Goal: Task Accomplishment & Management: Use online tool/utility

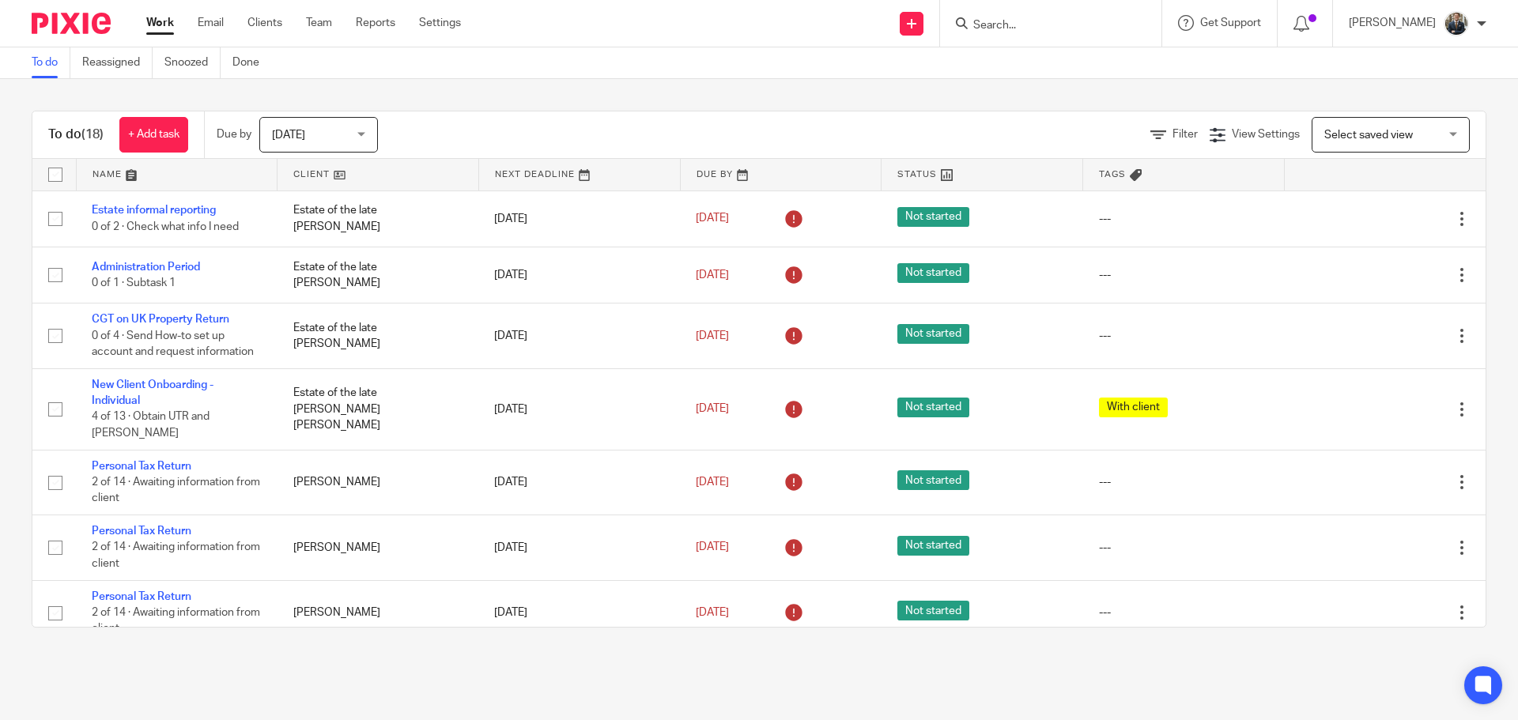
click at [1006, 25] on input "Search" at bounding box center [1043, 26] width 142 height 14
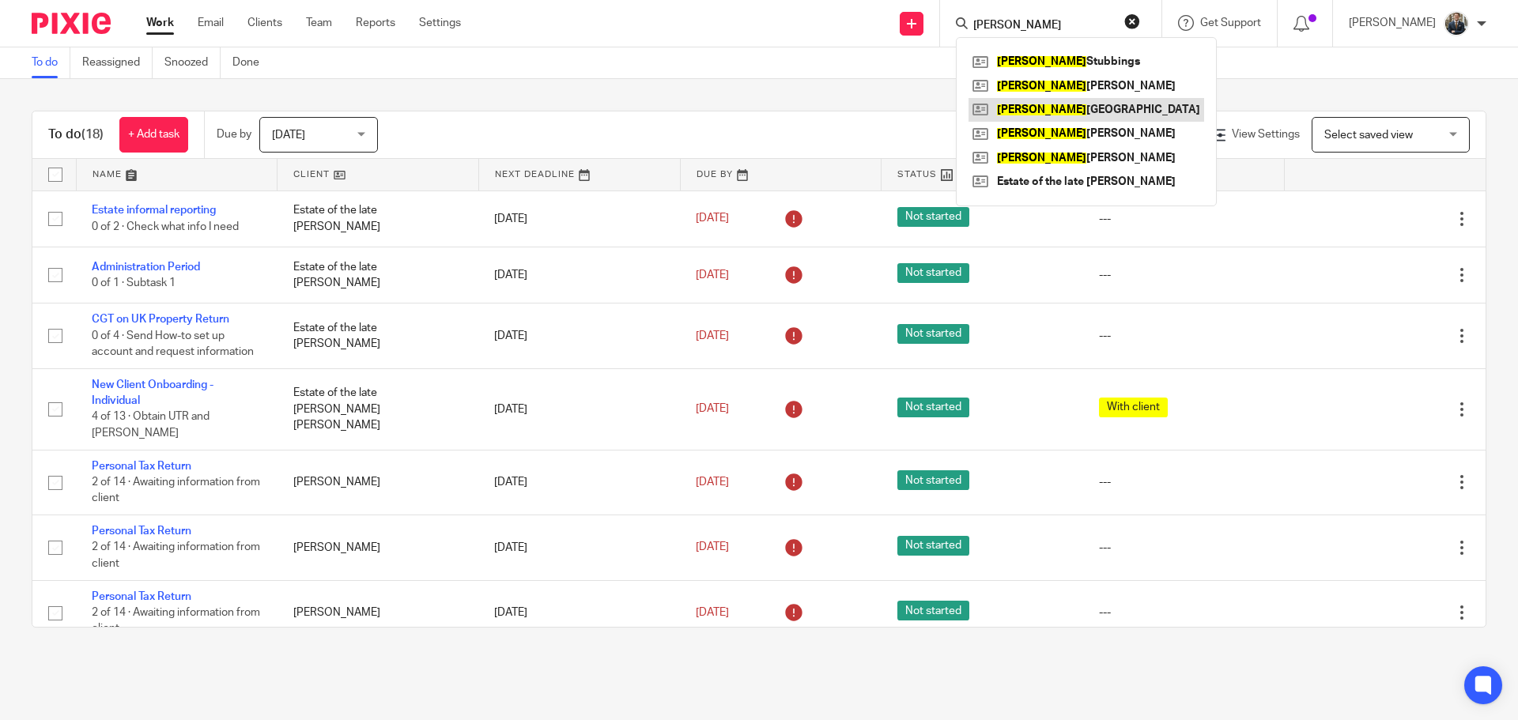
type input "sarah"
click at [1045, 107] on link at bounding box center [1087, 110] width 236 height 24
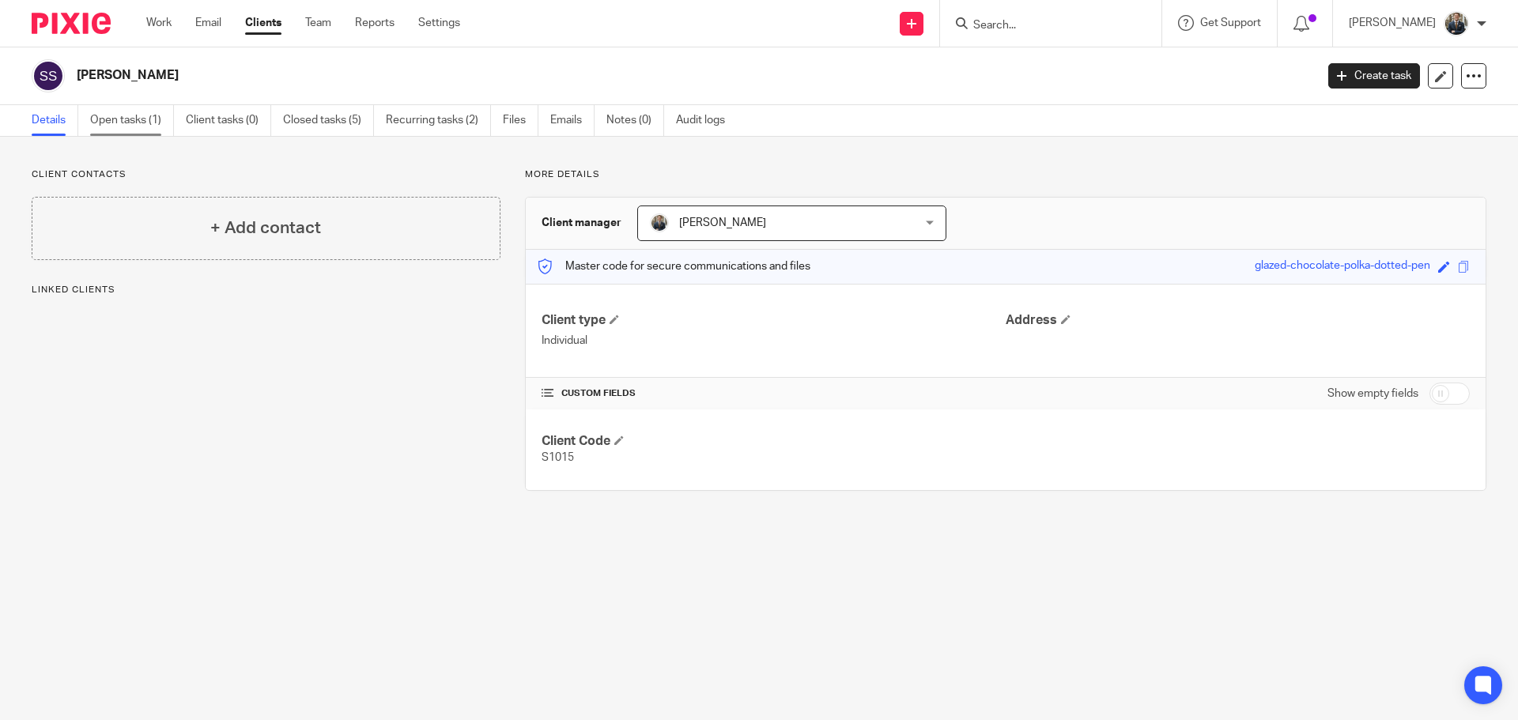
click at [144, 123] on link "Open tasks (1)" at bounding box center [132, 120] width 84 height 31
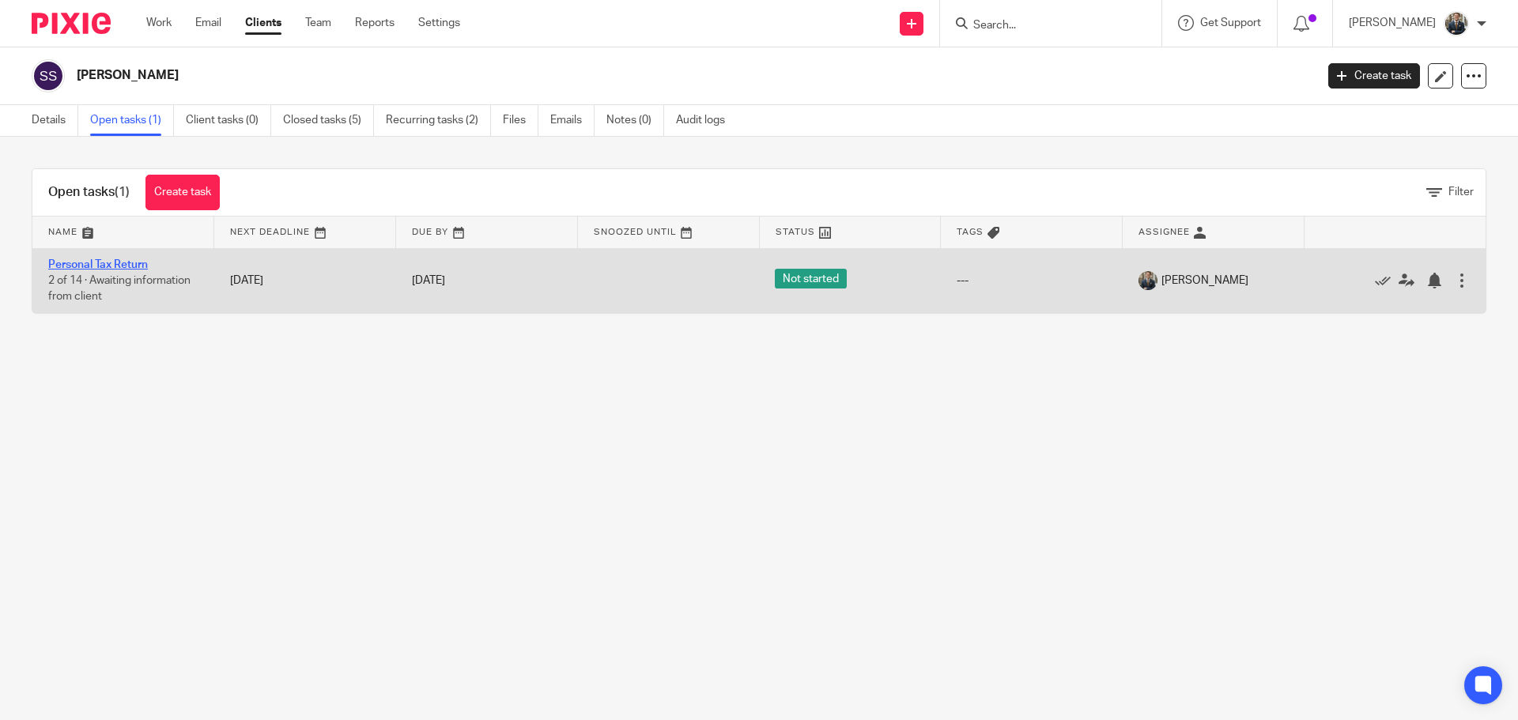
click at [119, 267] on link "Personal Tax Return" at bounding box center [98, 264] width 100 height 11
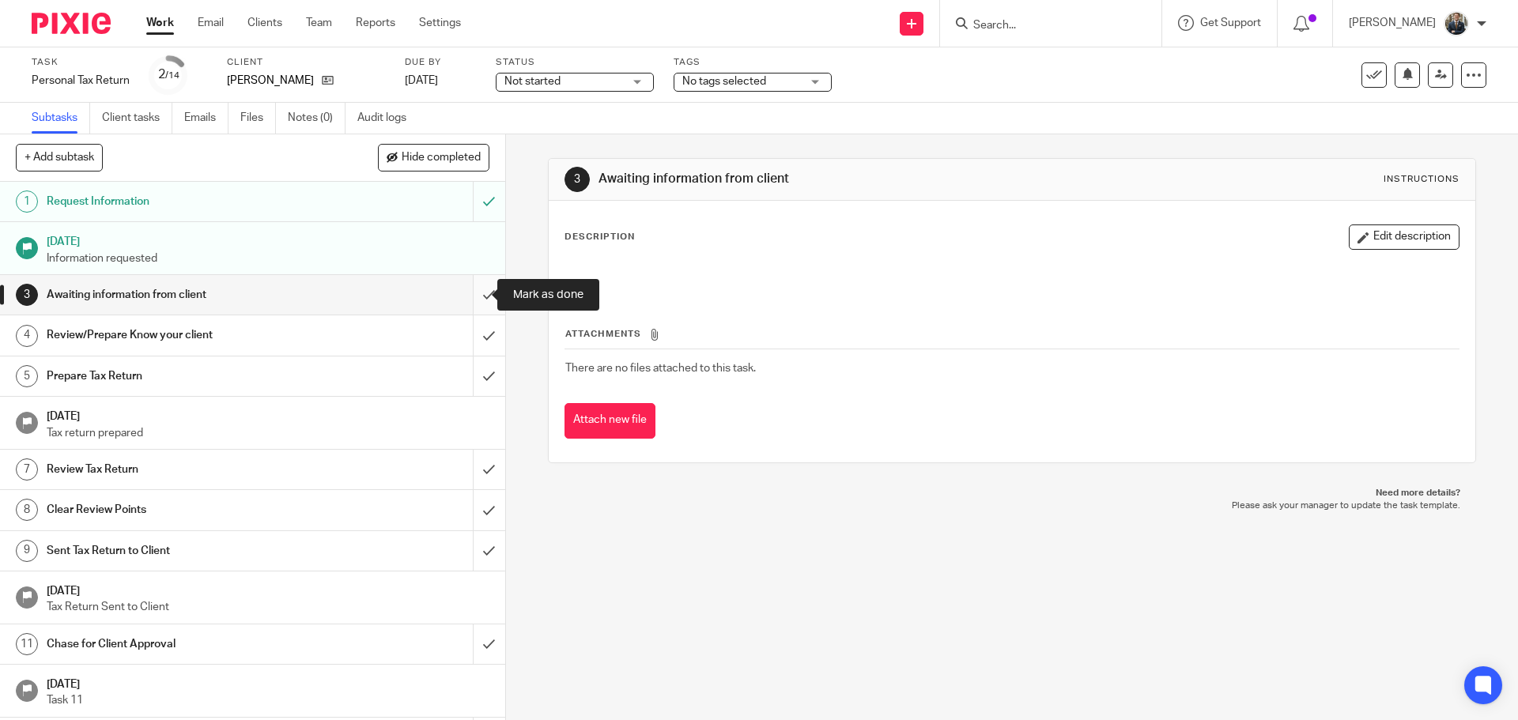
click at [474, 297] on input "submit" at bounding box center [252, 295] width 505 height 40
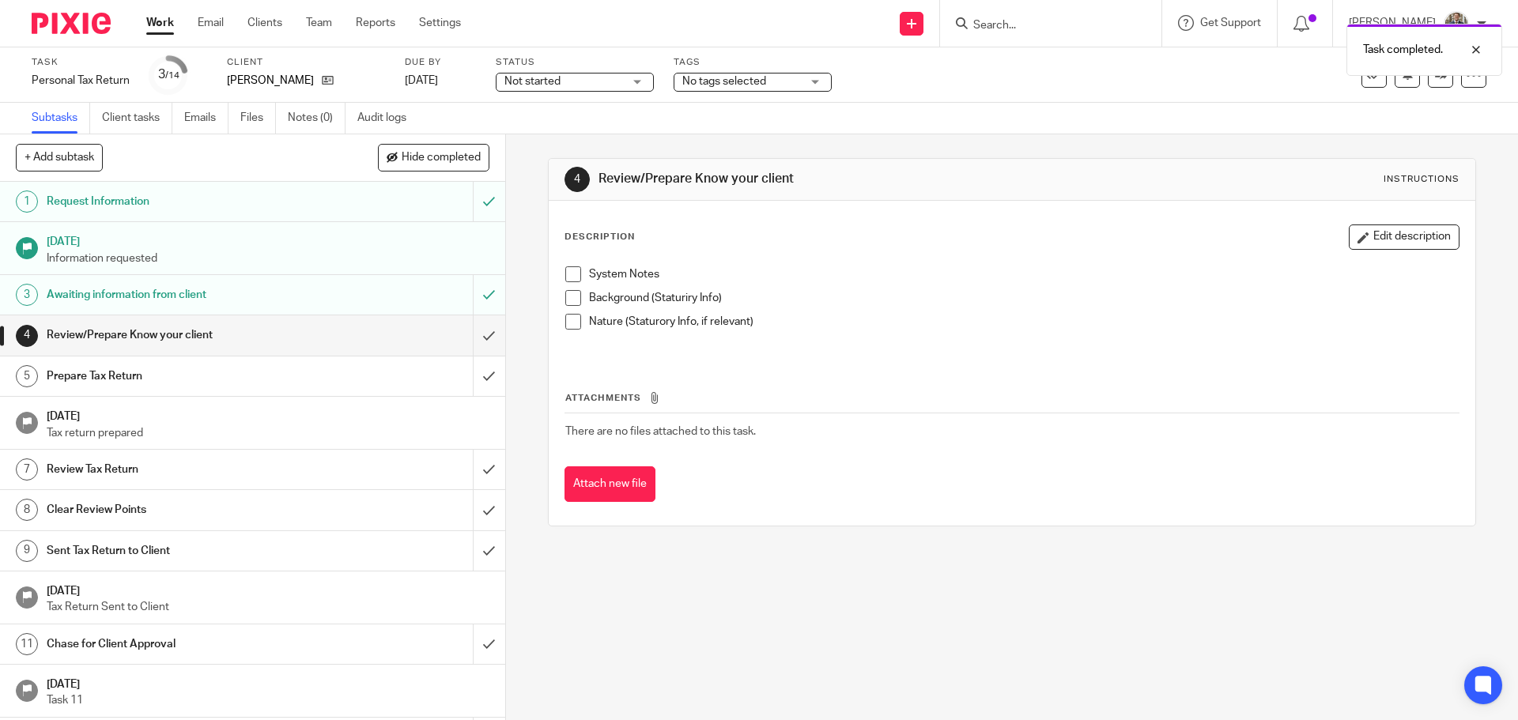
click at [89, 27] on img at bounding box center [71, 23] width 79 height 21
